Goal: Book appointment/travel/reservation

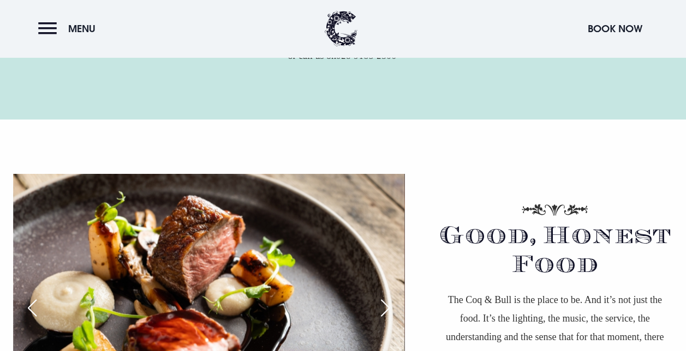
scroll to position [554, 0]
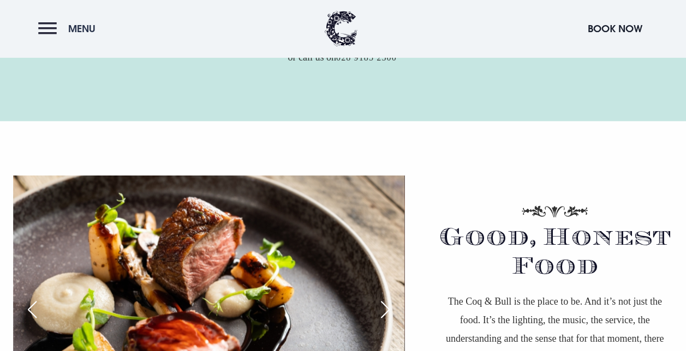
click at [51, 29] on button "Menu" at bounding box center [69, 28] width 63 height 23
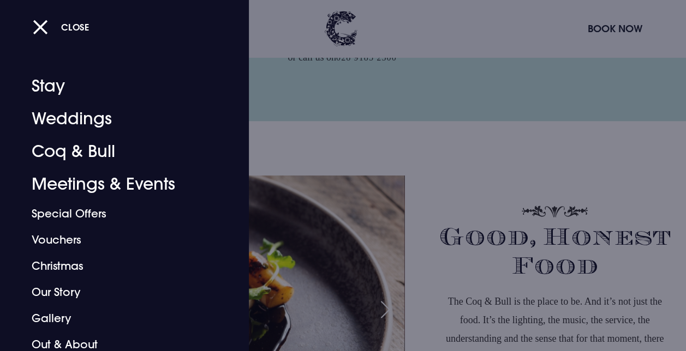
click at [369, 151] on div at bounding box center [343, 175] width 686 height 351
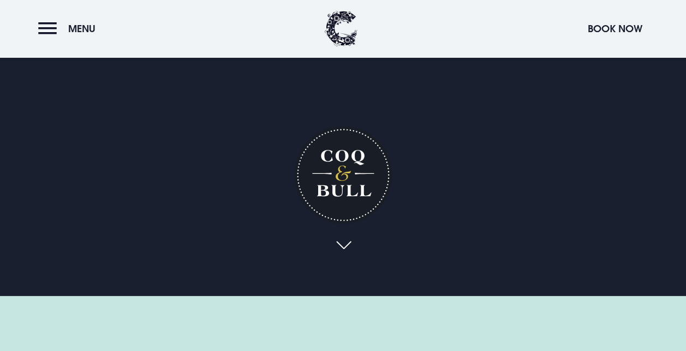
scroll to position [0, 0]
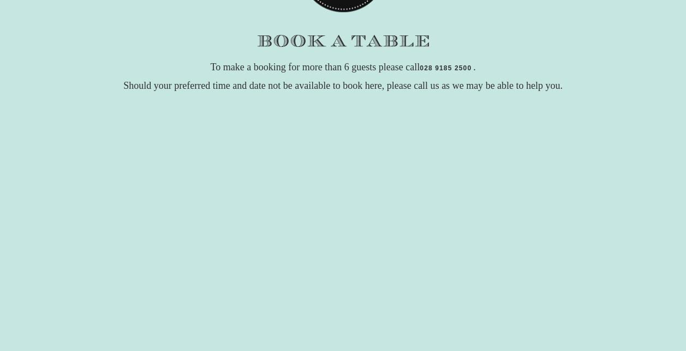
scroll to position [71, 0]
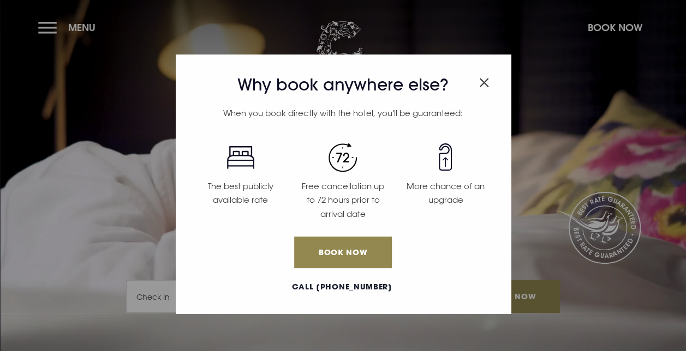
click at [482, 81] on img "Close modal" at bounding box center [484, 82] width 10 height 9
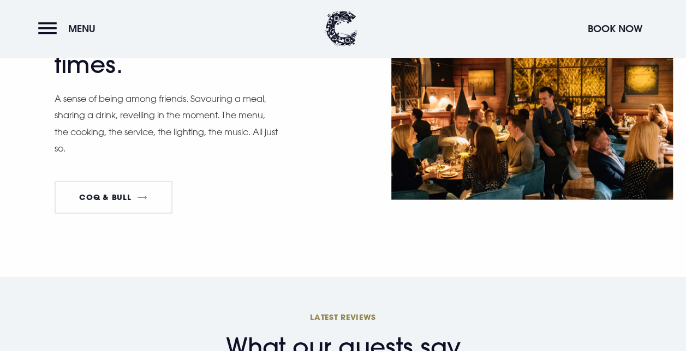
scroll to position [1636, 0]
